Goal: Task Accomplishment & Management: Manage account settings

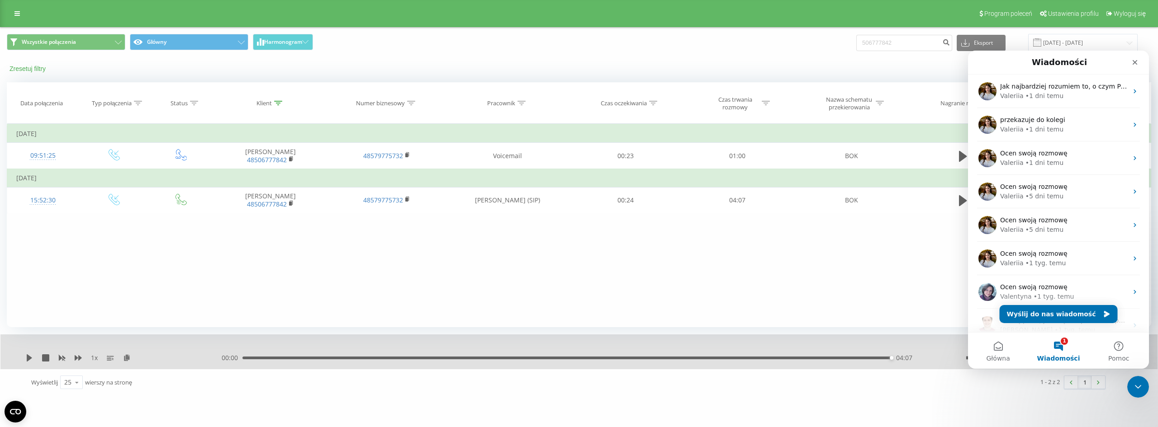
click at [32, 70] on button "Zresetuj filtry" at bounding box center [28, 69] width 43 height 8
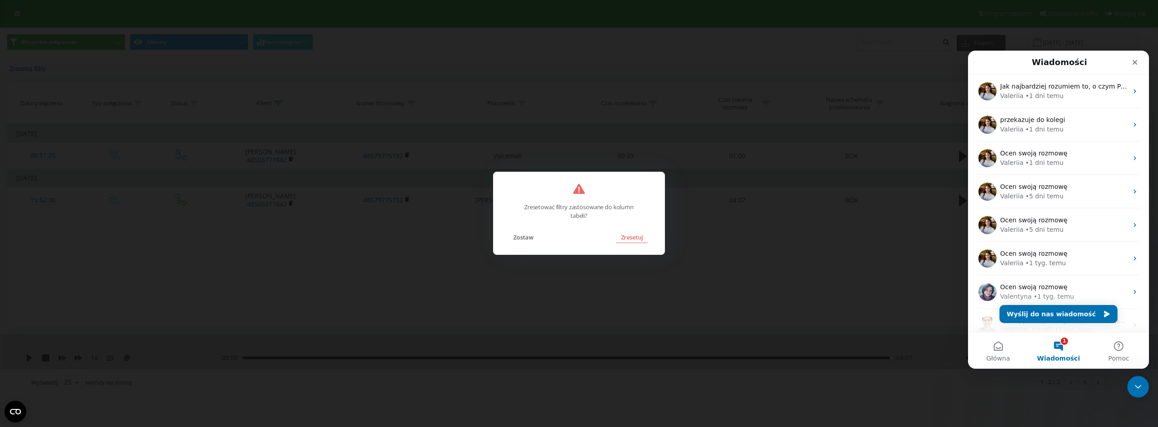
click at [624, 241] on button "Zresetuj" at bounding box center [631, 238] width 31 height 12
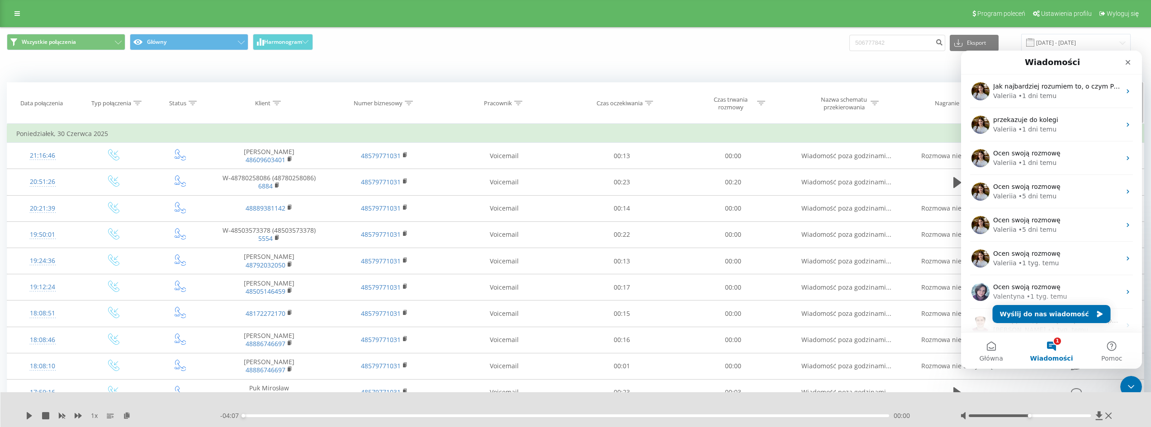
click at [48, 103] on div "Data połączenia" at bounding box center [41, 104] width 43 height 8
click at [43, 43] on span "Wszystkie połączenia" at bounding box center [49, 41] width 54 height 7
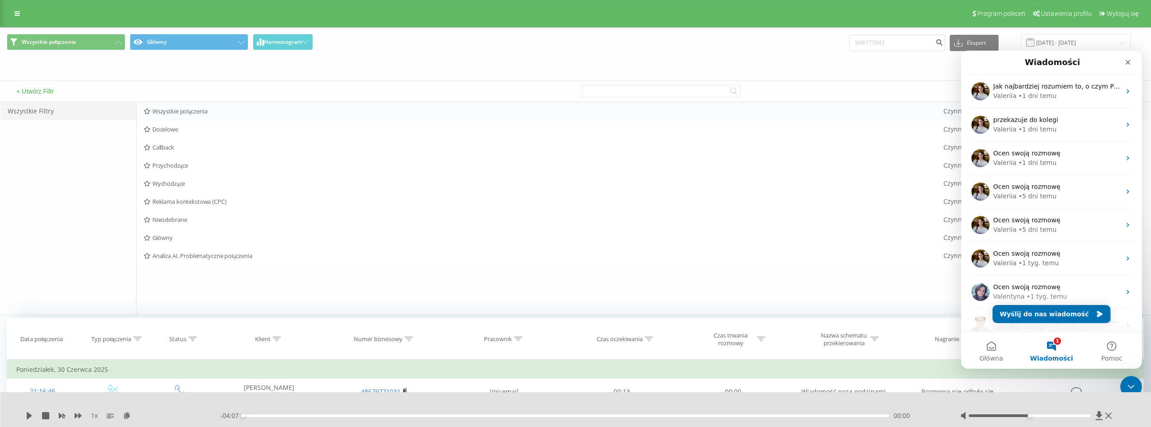
click at [194, 109] on span "Wszystkie połączenia" at bounding box center [544, 111] width 800 height 6
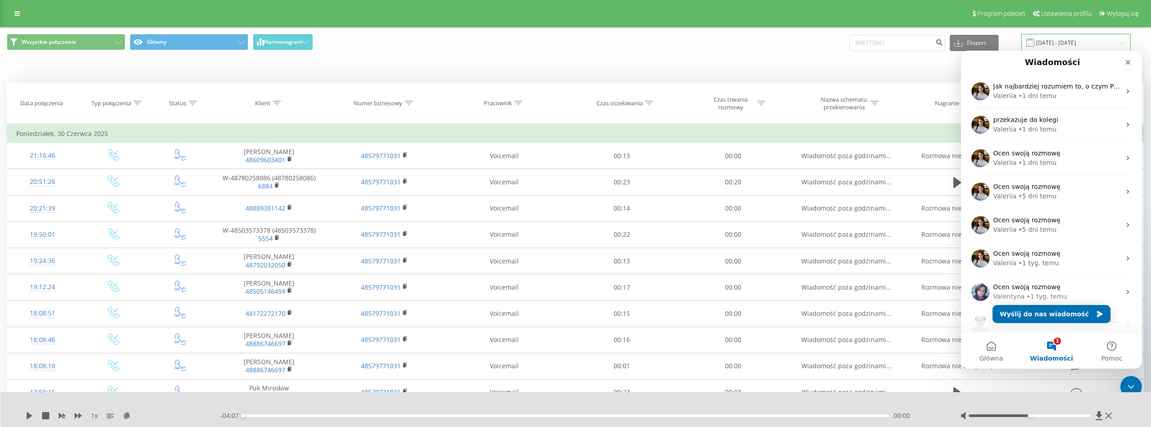
click at [1085, 39] on input "16.05.2025 - 30.06.2025" at bounding box center [1075, 43] width 109 height 18
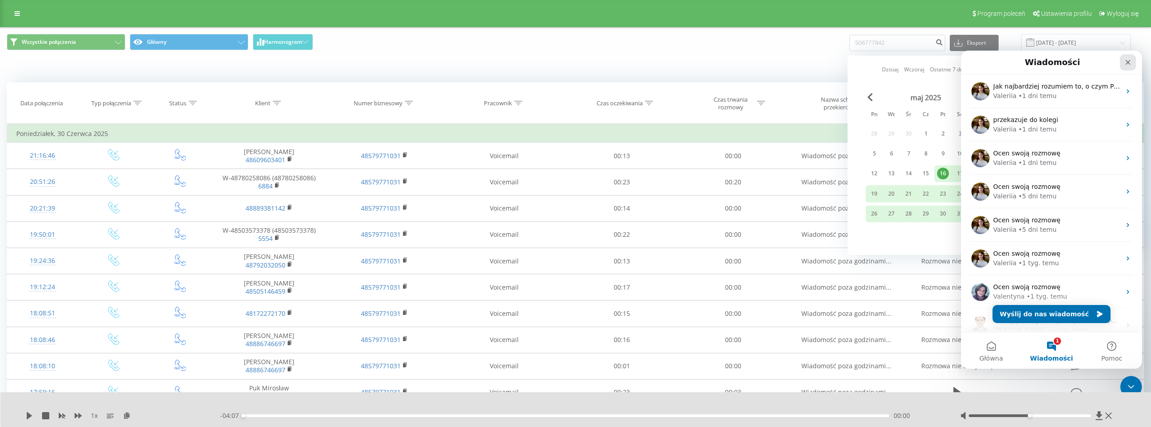
click at [1124, 67] on div "Zamknij" at bounding box center [1128, 62] width 16 height 16
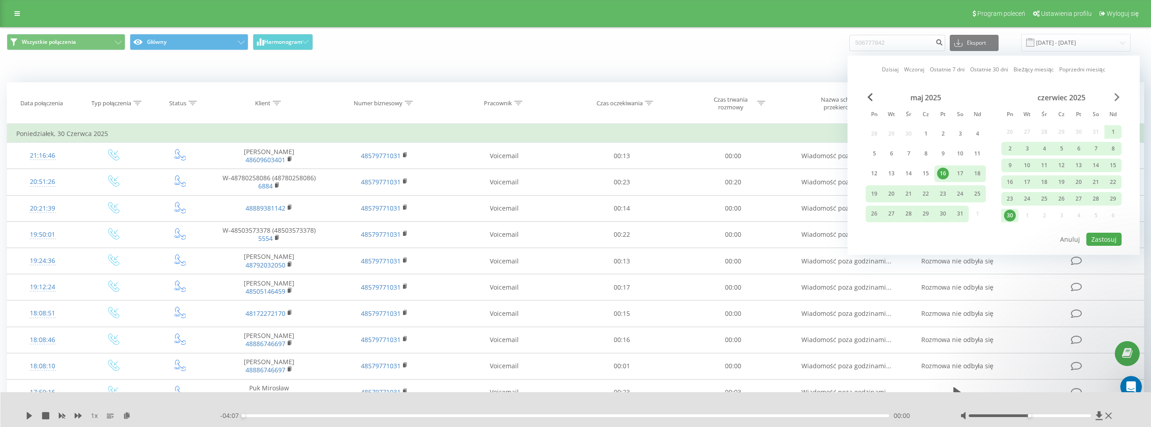
click at [1119, 96] on span "Next Month" at bounding box center [1117, 97] width 5 height 8
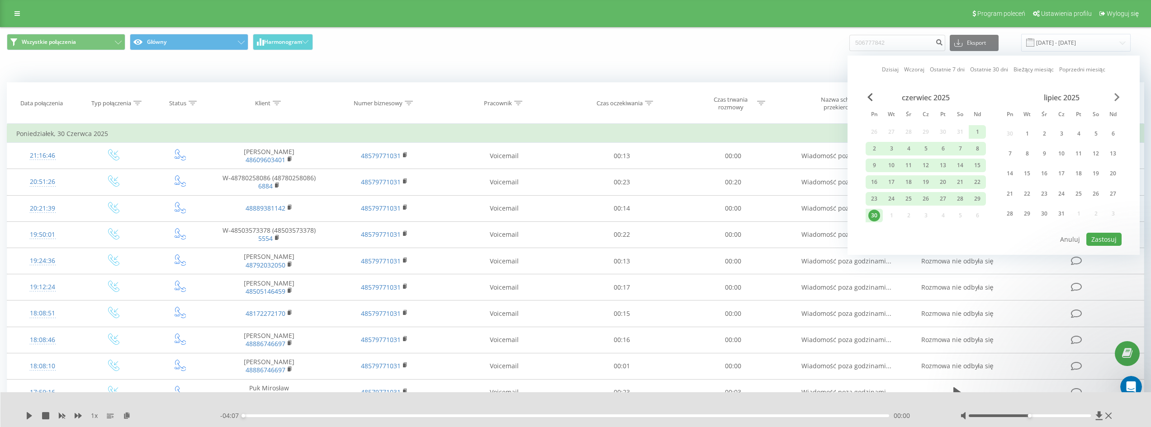
click at [1119, 96] on span "Next Month" at bounding box center [1117, 97] width 5 height 8
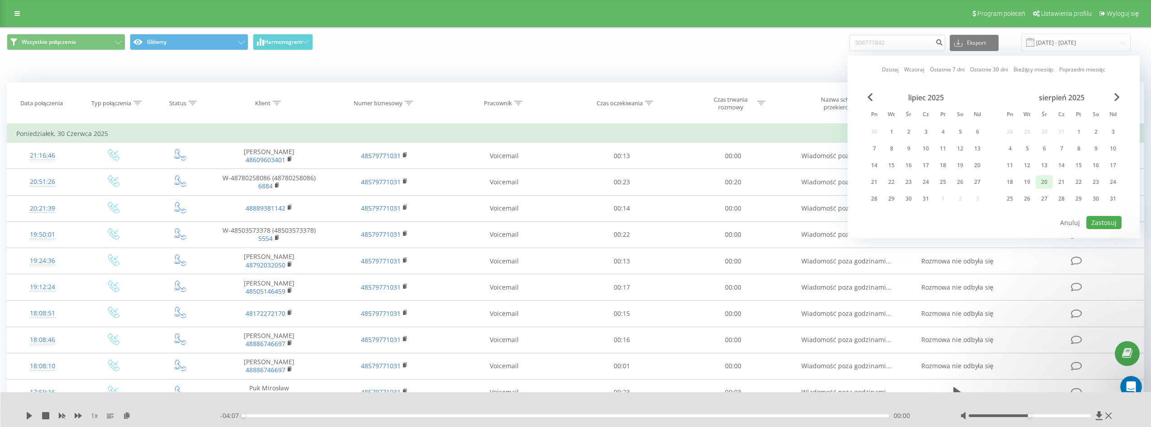
click at [1041, 180] on div "20" at bounding box center [1045, 182] width 12 height 12
click at [1045, 180] on div "20" at bounding box center [1045, 182] width 12 height 12
click at [1096, 221] on button "Zastosuj" at bounding box center [1104, 222] width 35 height 13
type input "20.08.2025 - 20.08.2025"
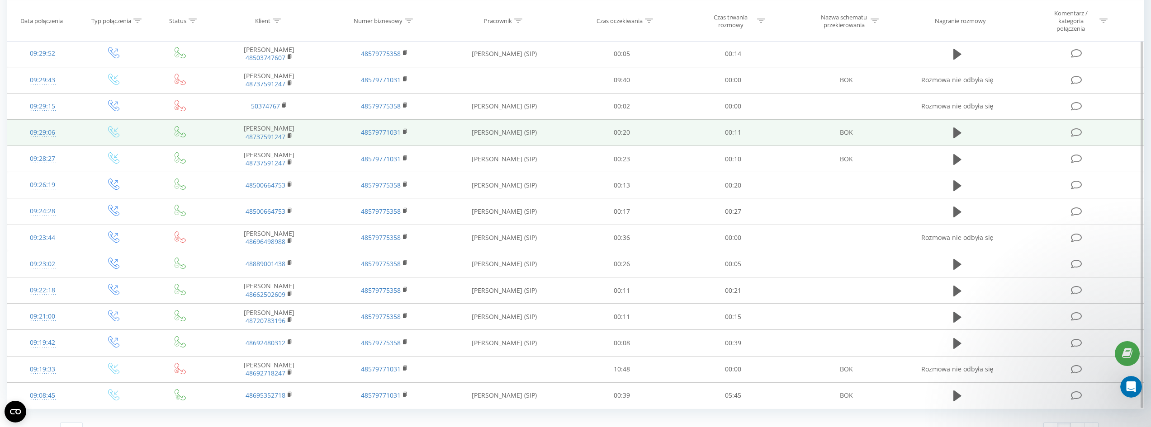
scroll to position [408, 0]
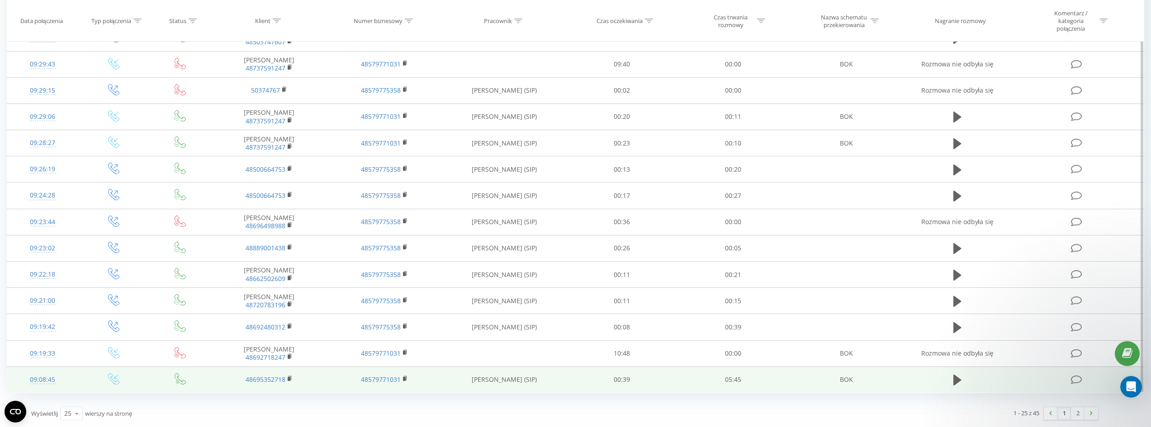
click at [313, 377] on td "48695352718" at bounding box center [268, 380] width 115 height 26
click at [958, 384] on icon at bounding box center [958, 380] width 8 height 13
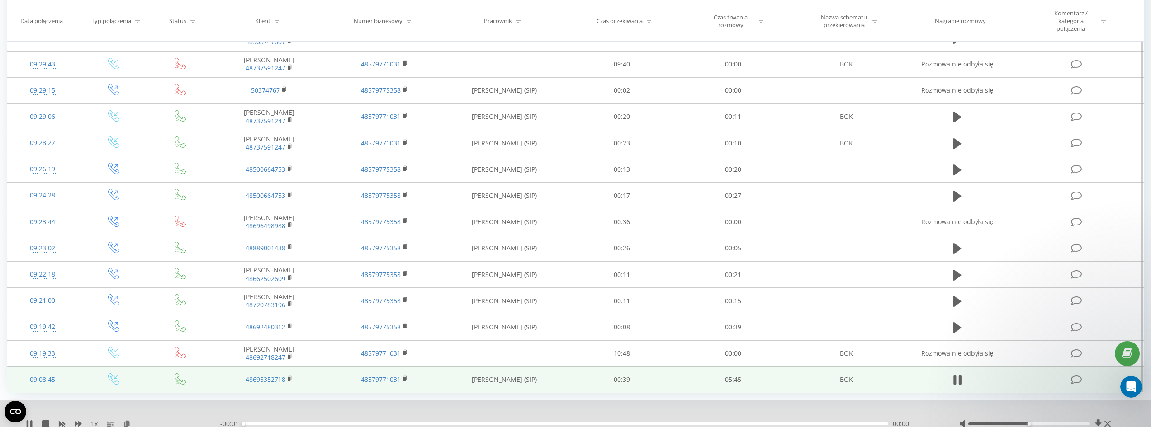
scroll to position [442, 0]
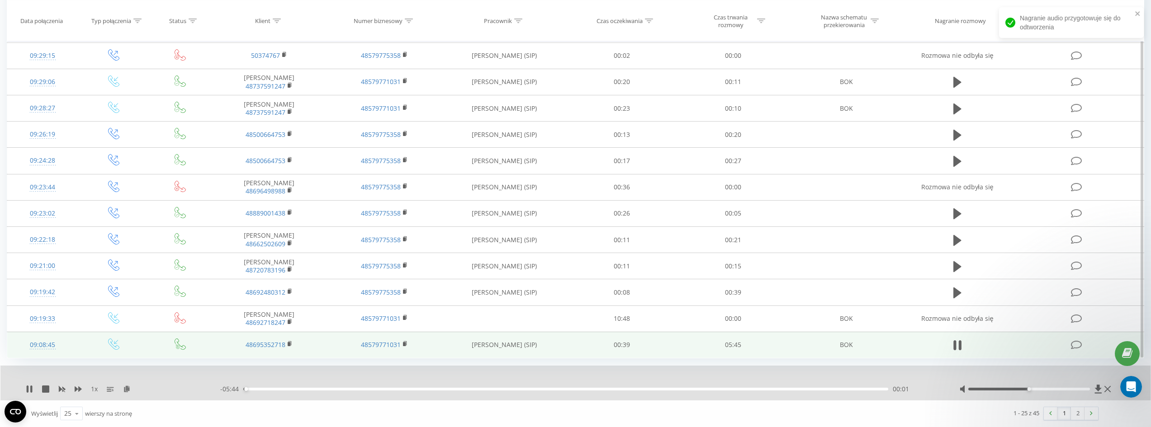
click at [95, 391] on span "1 x" at bounding box center [94, 389] width 7 height 9
click at [92, 389] on span "1 x" at bounding box center [94, 389] width 7 height 9
click at [79, 387] on icon at bounding box center [78, 389] width 7 height 5
click at [289, 389] on div "00:07" at bounding box center [565, 389] width 645 height 3
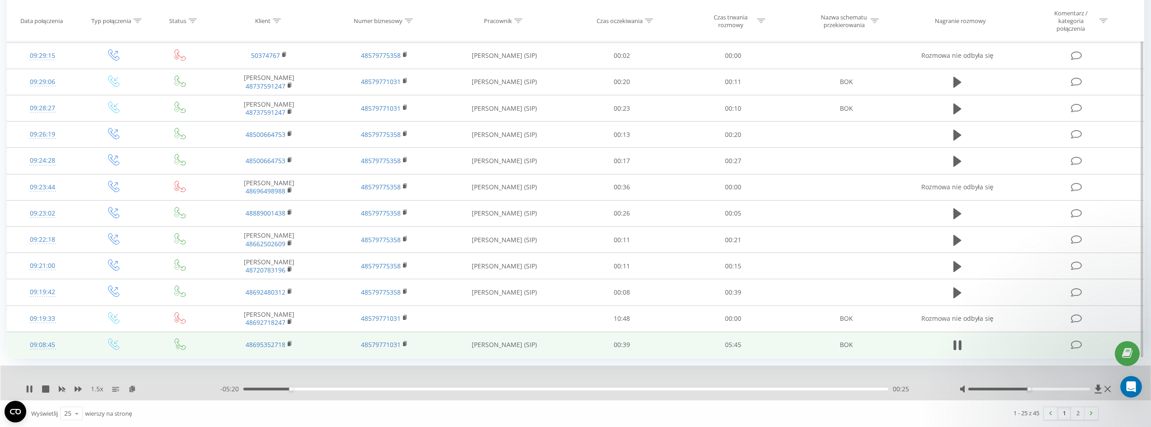
click at [318, 391] on div "- 05:20 00:25 00:25" at bounding box center [578, 389] width 717 height 9
click at [358, 392] on div "- 05:19 00:26 00:26" at bounding box center [578, 389] width 717 height 9
click at [361, 388] on div "00:27" at bounding box center [565, 389] width 645 height 3
click at [428, 389] on div "01:39" at bounding box center [565, 389] width 645 height 3
click at [503, 389] on div "02:01" at bounding box center [565, 389] width 645 height 3
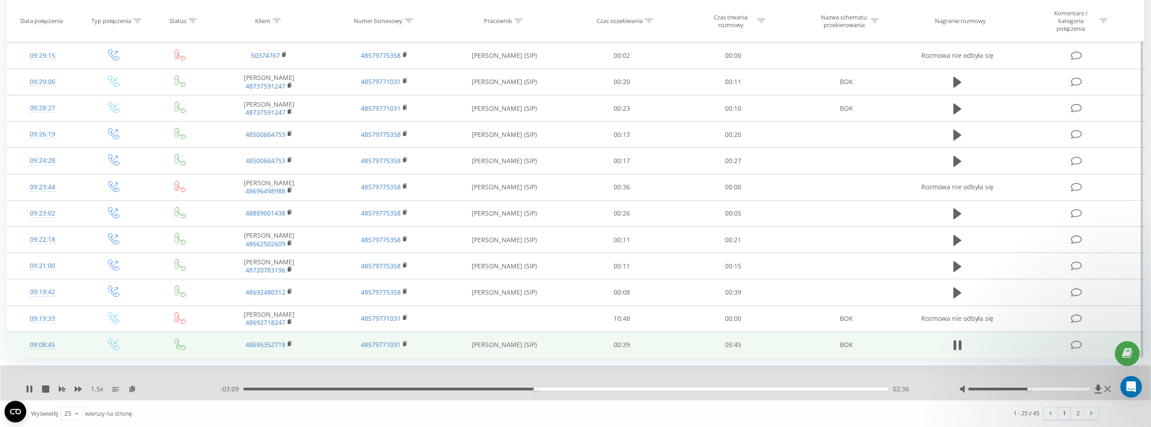
click at [569, 389] on div "02:36" at bounding box center [565, 389] width 645 height 3
click at [584, 389] on div "02:57" at bounding box center [565, 389] width 645 height 3
click at [553, 389] on div "03:05" at bounding box center [565, 389] width 645 height 3
click at [538, 388] on div "02:52" at bounding box center [565, 389] width 645 height 3
click at [517, 389] on div "02:40" at bounding box center [565, 389] width 645 height 3
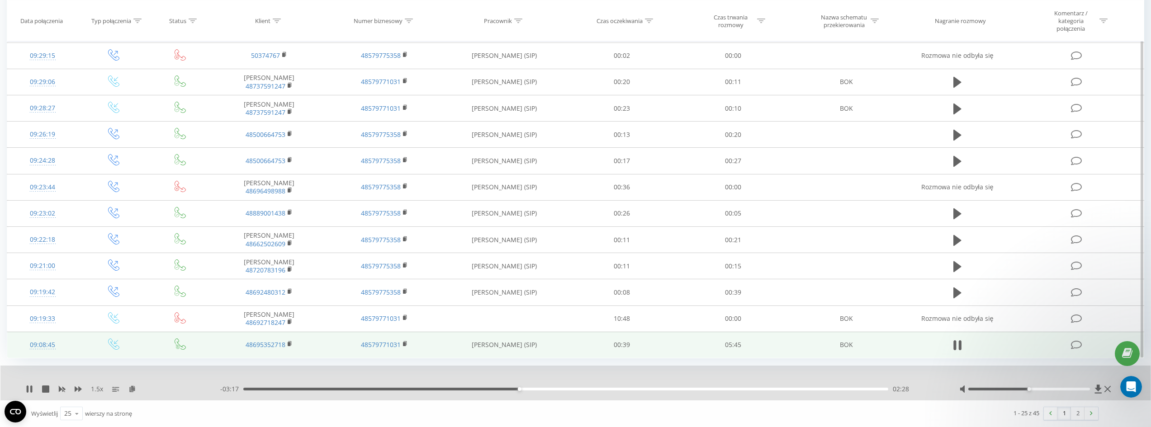
click at [475, 389] on div "02:28" at bounding box center [565, 389] width 645 height 3
drag, startPoint x: 30, startPoint y: 387, endPoint x: 44, endPoint y: 353, distance: 36.9
click at [30, 387] on icon at bounding box center [29, 389] width 7 height 7
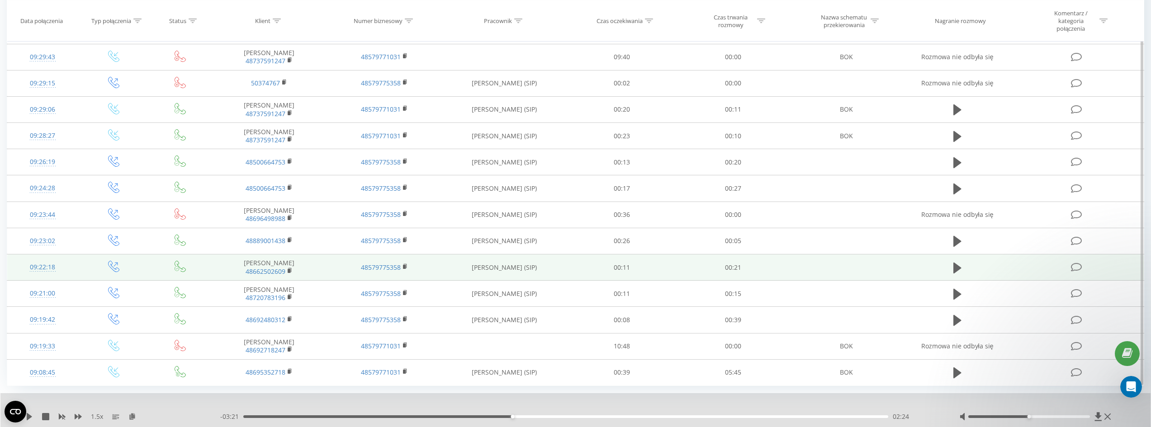
scroll to position [397, 0]
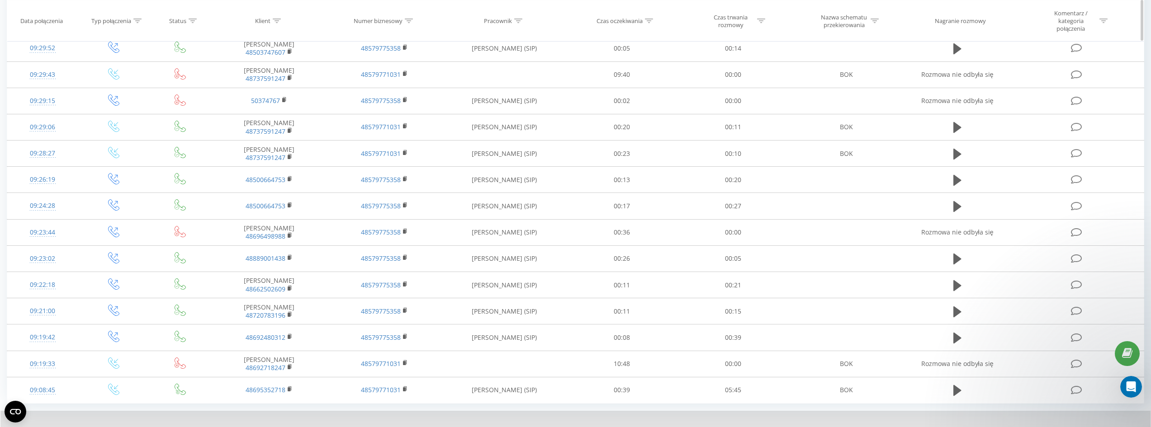
drag, startPoint x: 553, startPoint y: 228, endPoint x: 311, endPoint y: 11, distance: 325.2
click at [311, 11] on th "Klient" at bounding box center [268, 20] width 115 height 41
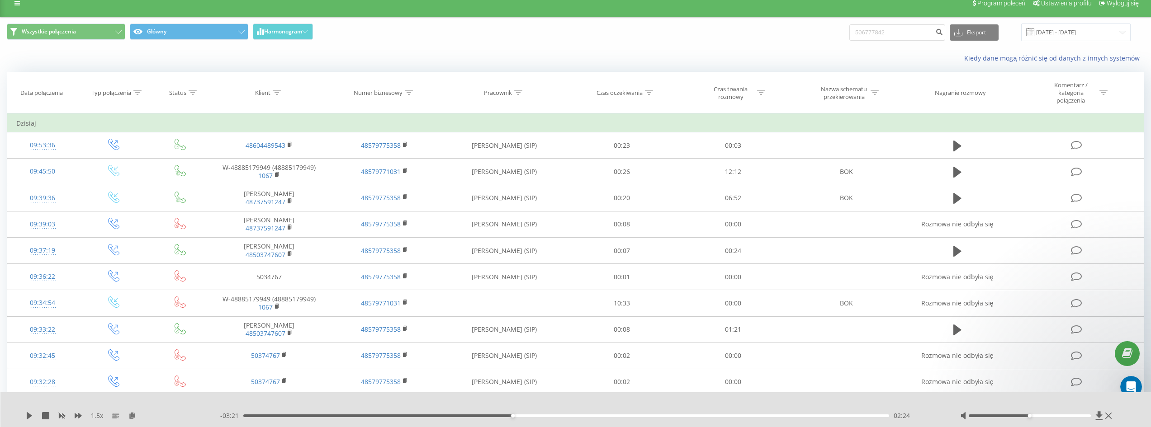
scroll to position [0, 0]
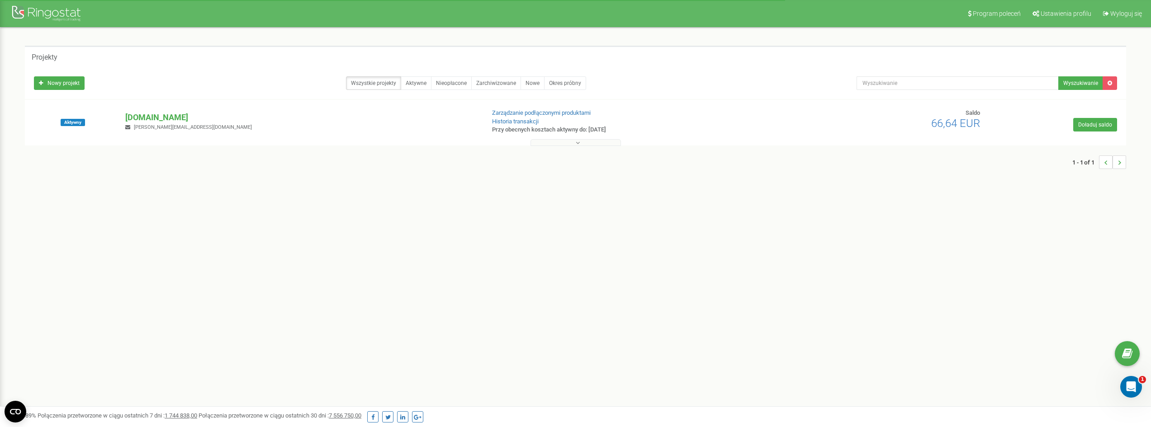
drag, startPoint x: 171, startPoint y: 114, endPoint x: 338, endPoint y: 100, distance: 168.0
click at [171, 114] on p "[DOMAIN_NAME]" at bounding box center [301, 118] width 352 height 12
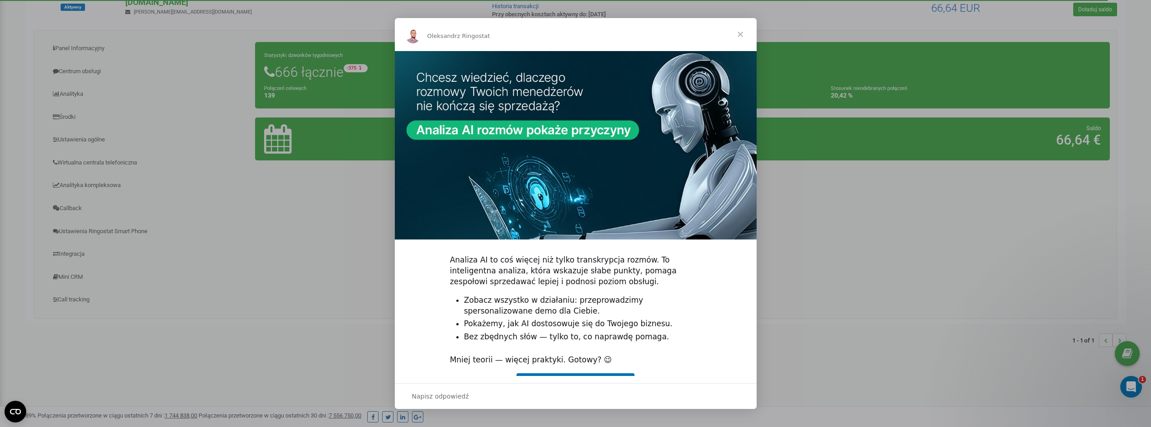
click at [741, 35] on span "Zamknij" at bounding box center [740, 34] width 33 height 33
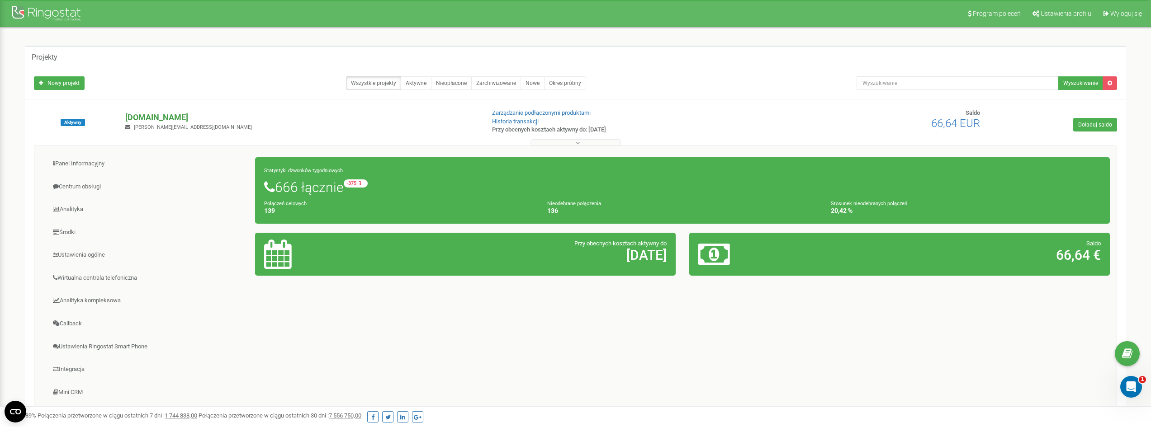
click at [147, 118] on p "[DOMAIN_NAME]" at bounding box center [301, 118] width 352 height 12
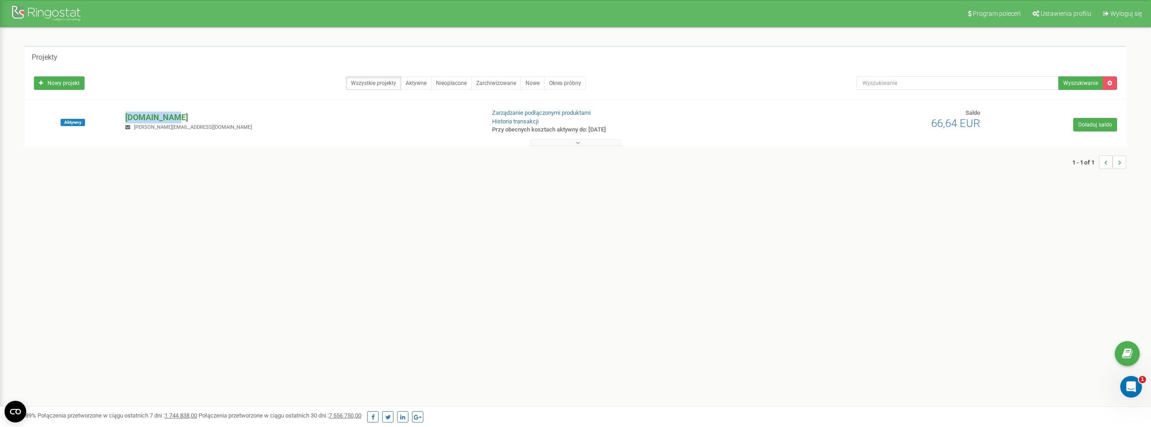
click at [147, 118] on p "[DOMAIN_NAME]" at bounding box center [301, 118] width 352 height 12
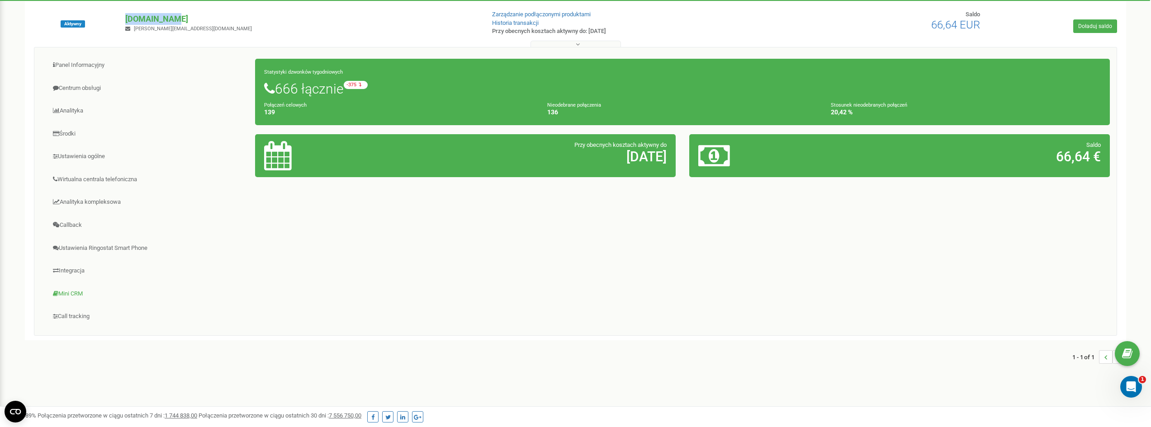
scroll to position [115, 0]
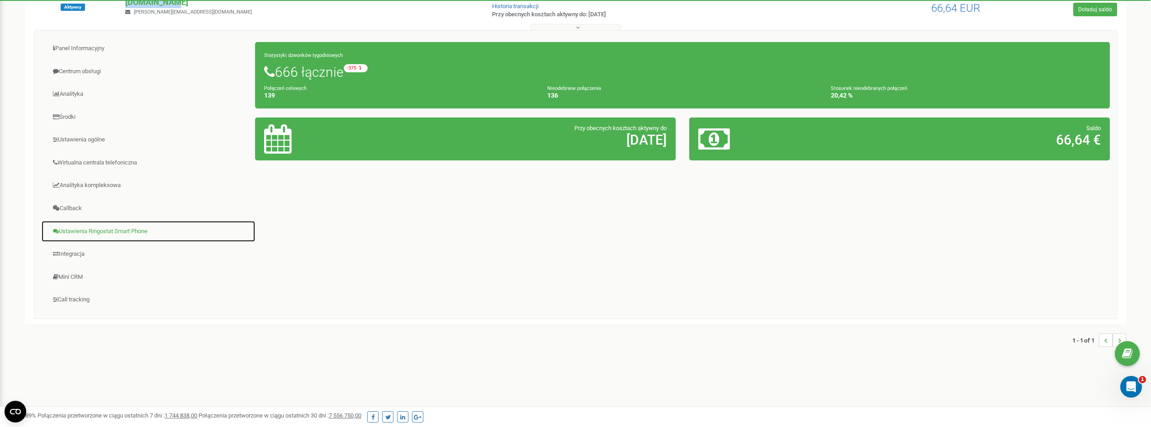
click at [113, 231] on link "Ustawienia Ringostat Smart Phone" at bounding box center [148, 232] width 214 height 22
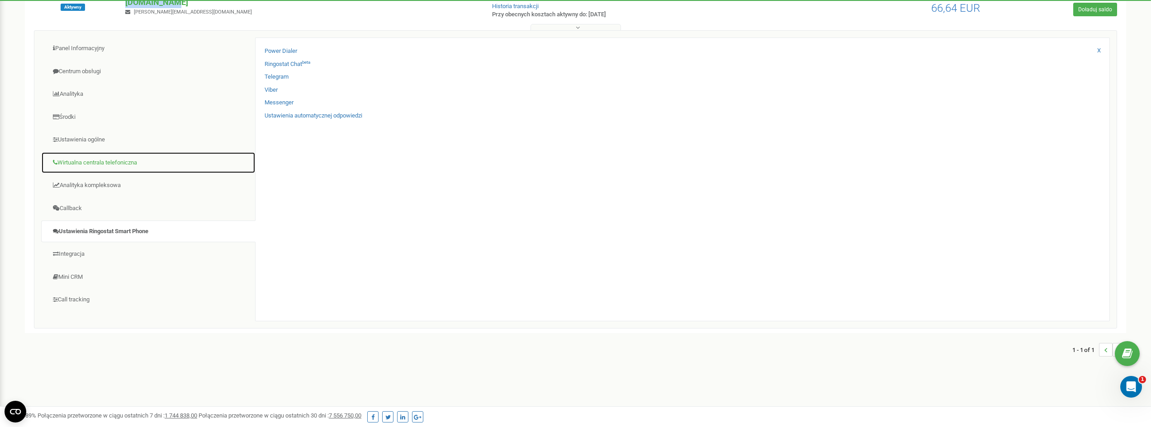
click at [75, 169] on link "Wirtualna centrala telefoniczna" at bounding box center [148, 163] width 214 height 22
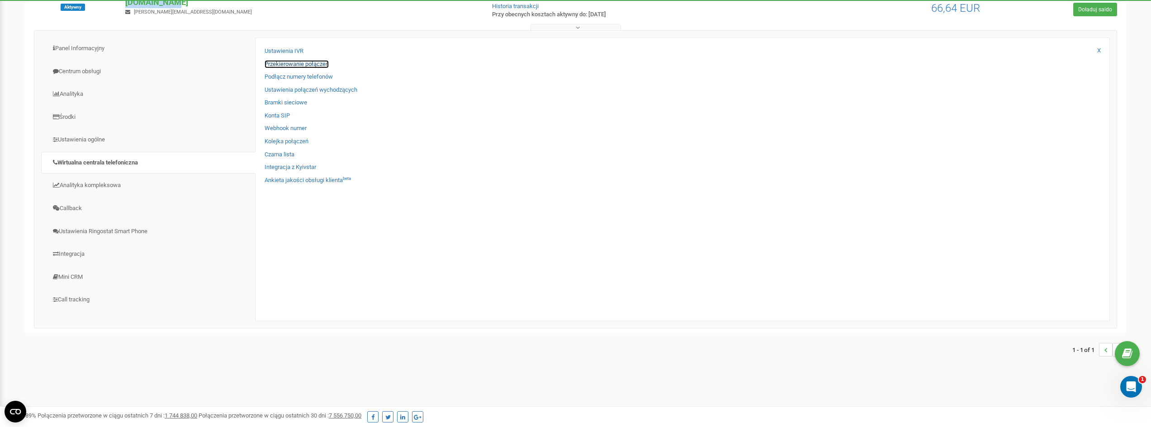
click at [305, 62] on link "Przekierowanie połączeń" at bounding box center [297, 64] width 64 height 9
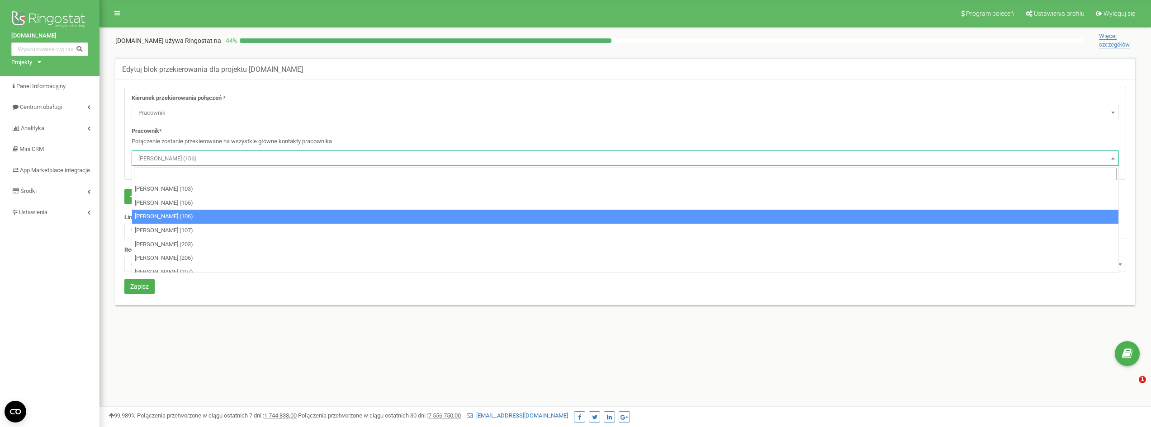
select select "Employee"
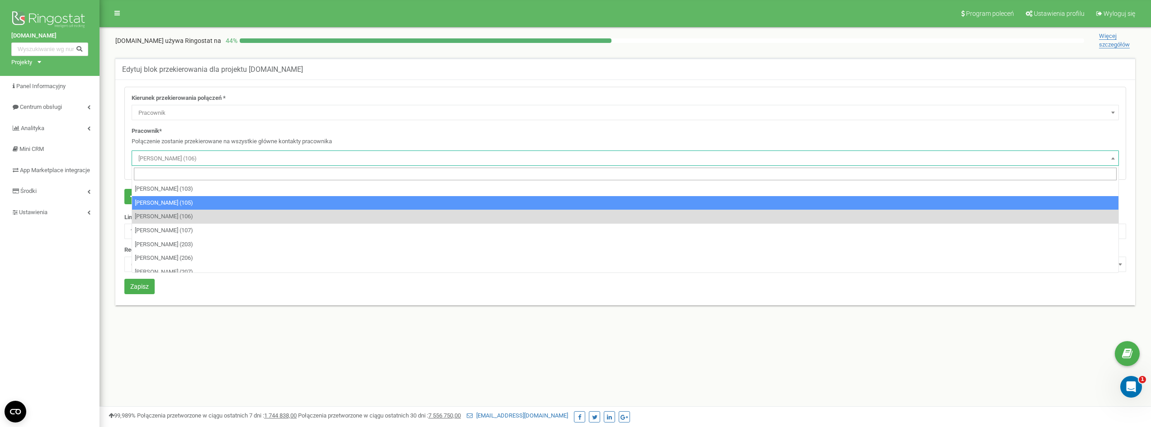
select select "479236"
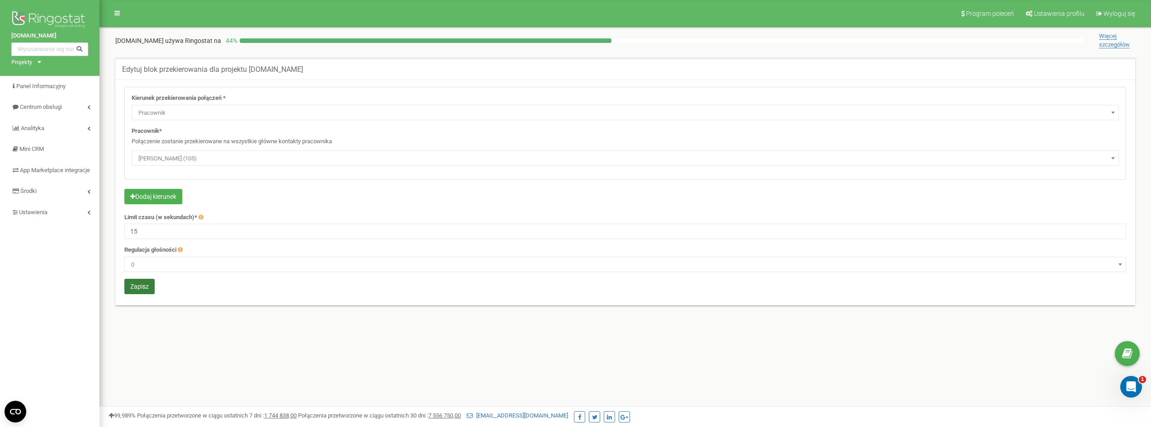
click at [136, 289] on button "Zapisz" at bounding box center [139, 286] width 30 height 15
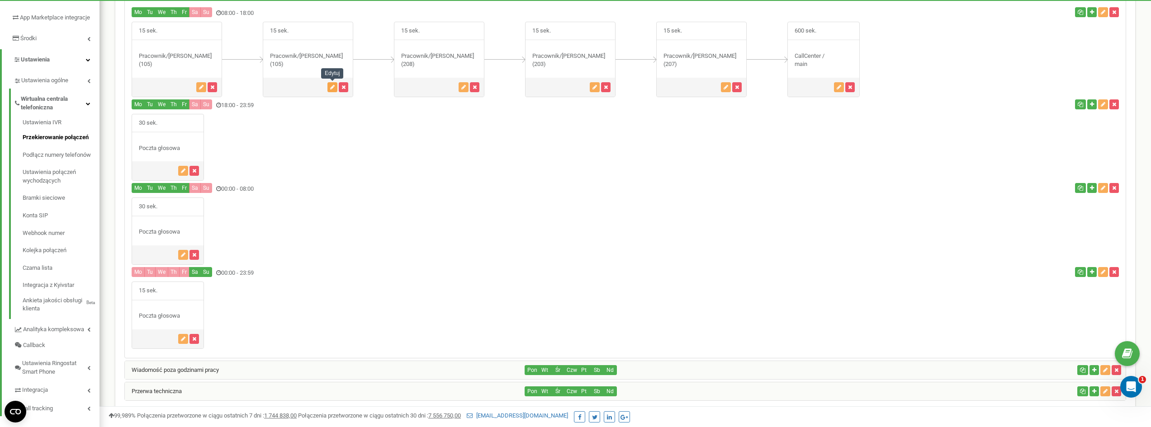
click at [333, 87] on icon "button" at bounding box center [332, 87] width 5 height 5
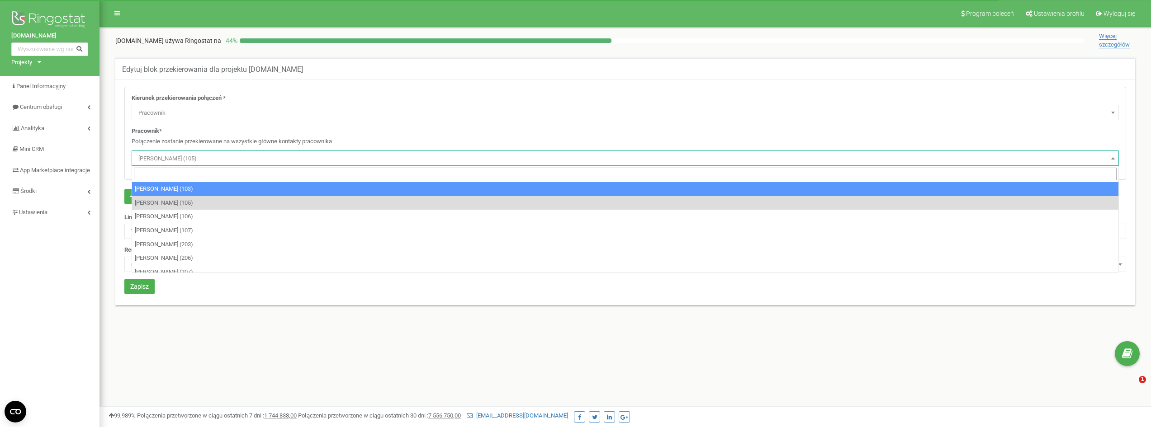
select select "Employee"
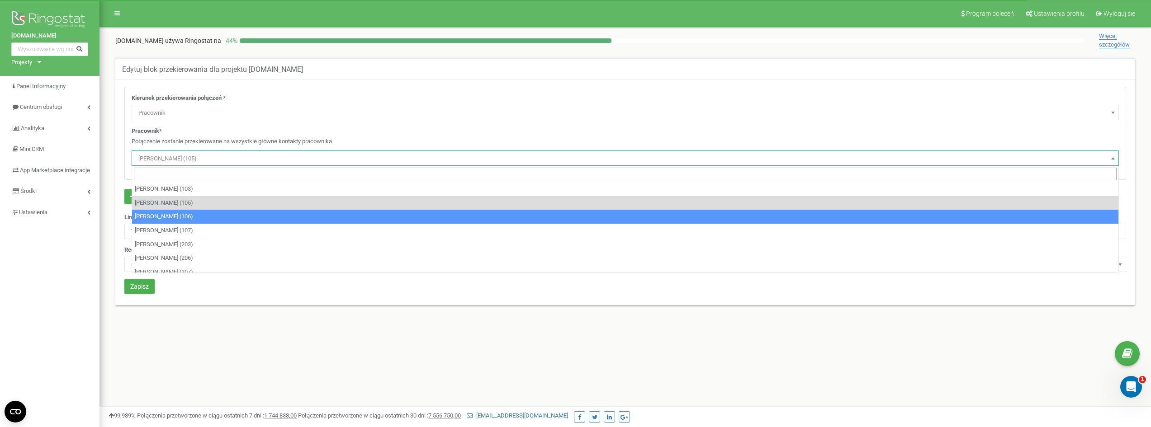
select select "479241"
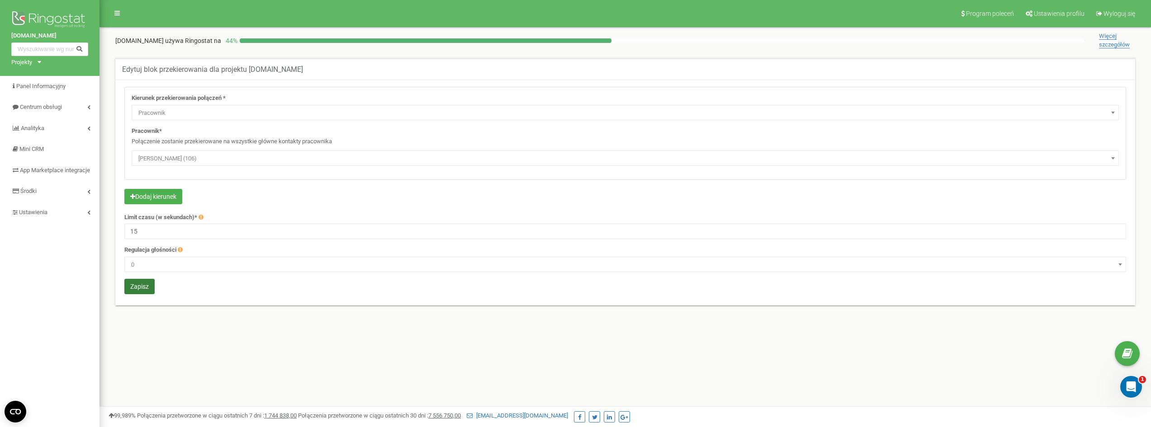
drag, startPoint x: 141, startPoint y: 287, endPoint x: 154, endPoint y: 286, distance: 13.1
click at [141, 287] on button "Zapisz" at bounding box center [139, 286] width 30 height 15
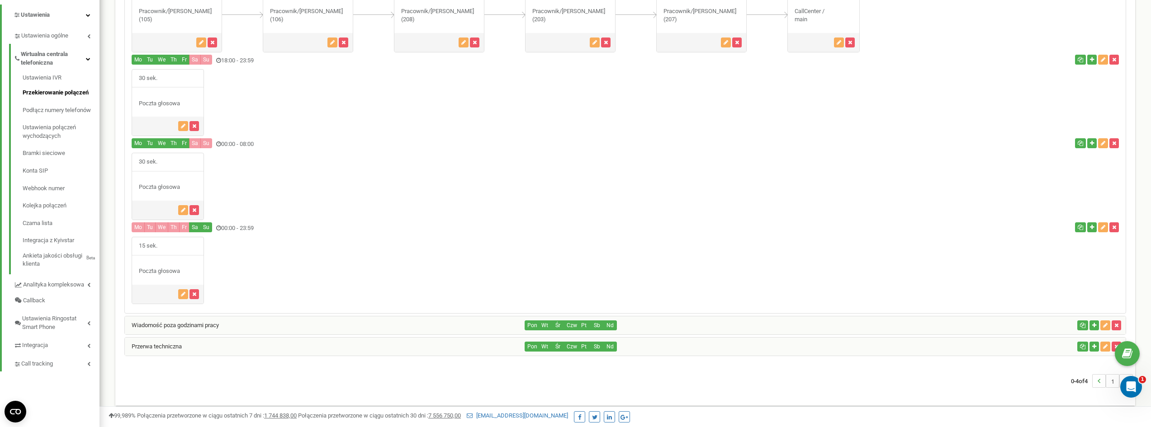
scroll to position [206, 0]
